Goal: Contribute content

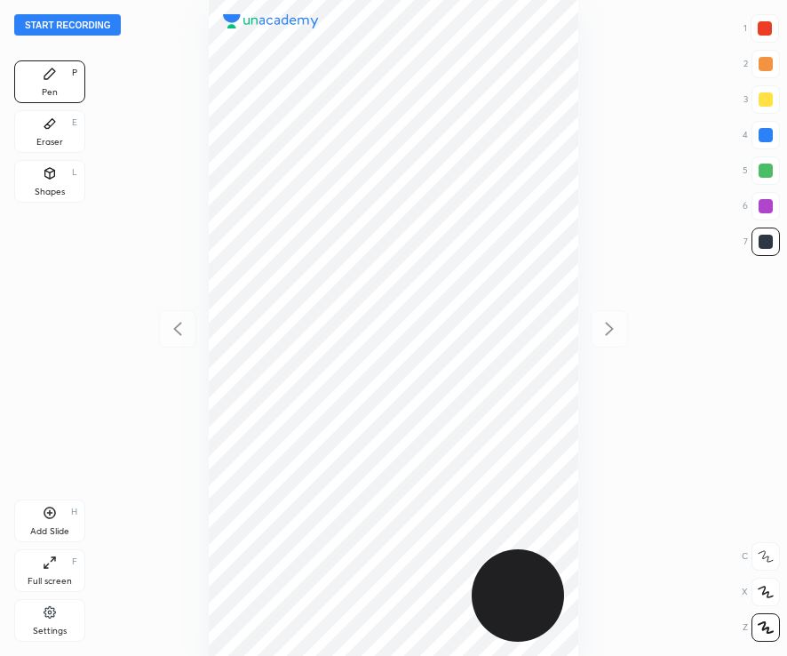
scroll to position [656, 502]
click at [92, 23] on button "Start recording" at bounding box center [67, 24] width 107 height 21
click at [777, 26] on div at bounding box center [765, 28] width 28 height 28
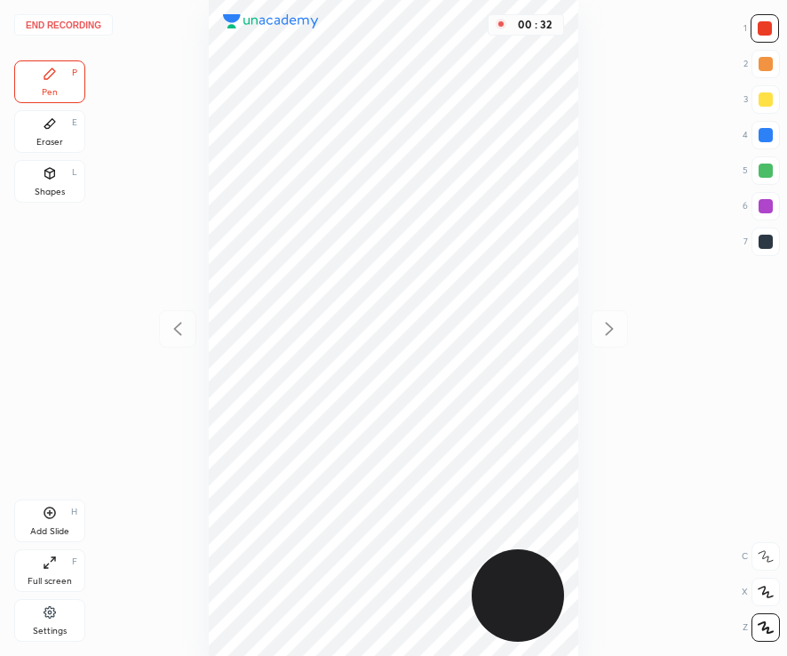
click at [764, 249] on div at bounding box center [766, 242] width 28 height 28
click at [60, 527] on div "Add Slide" at bounding box center [49, 531] width 39 height 9
click at [760, 34] on div at bounding box center [765, 28] width 14 height 14
click at [760, 239] on div at bounding box center [766, 242] width 14 height 14
click at [50, 185] on div "Shapes L" at bounding box center [49, 181] width 71 height 43
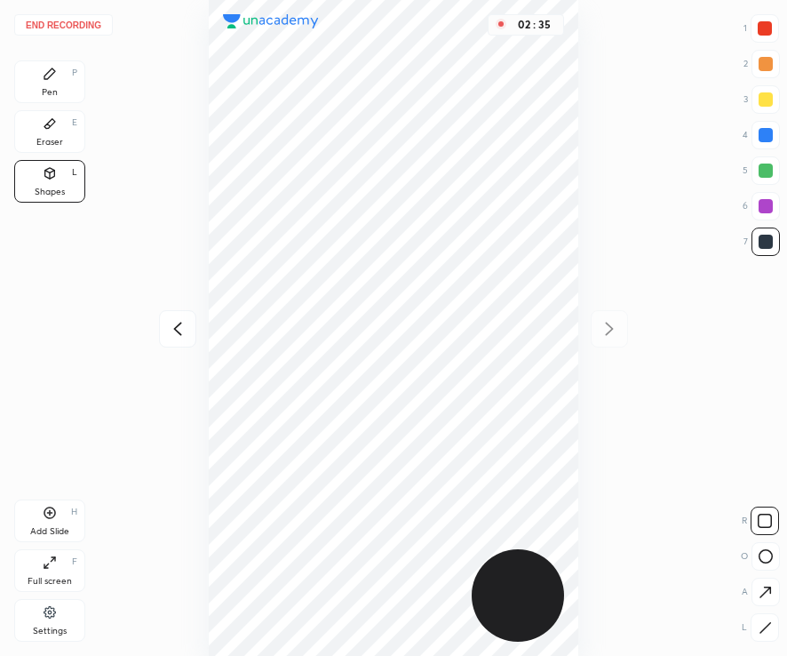
click at [76, 20] on button "End recording" at bounding box center [63, 24] width 99 height 21
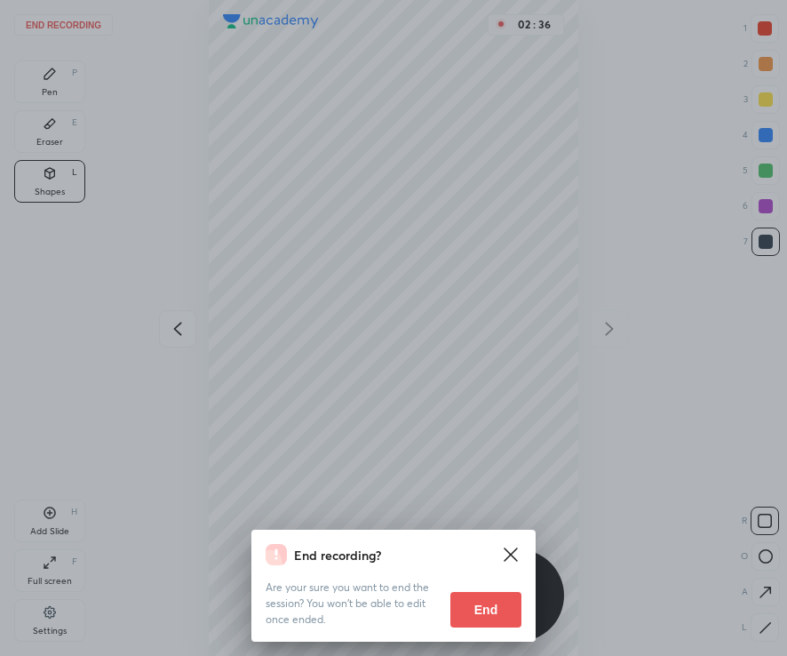
click at [490, 613] on button "End" at bounding box center [486, 610] width 71 height 36
